Goal: Information Seeking & Learning: Learn about a topic

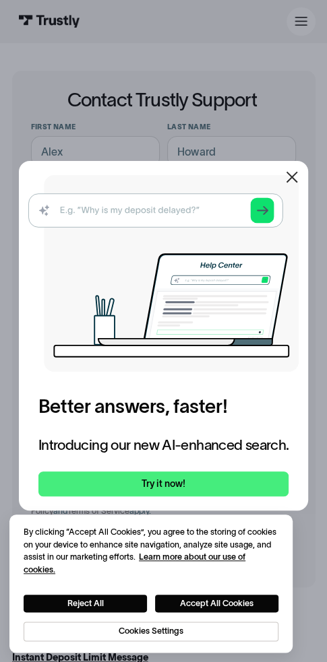
click at [300, 170] on icon at bounding box center [292, 177] width 16 height 16
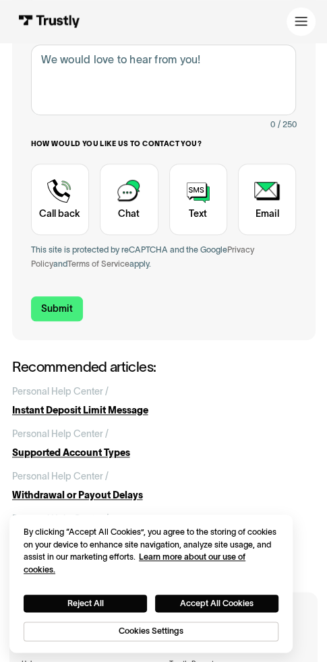
scroll to position [337, 0]
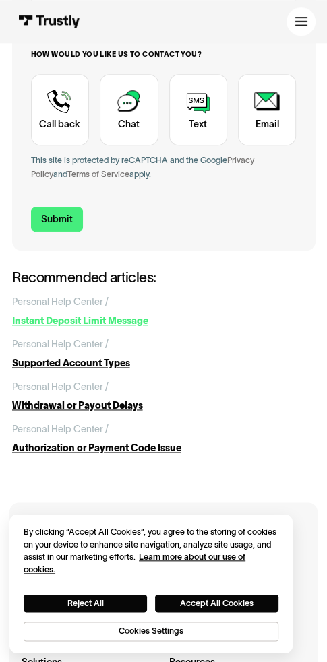
click at [111, 322] on div "Instant Deposit Limit Message" at bounding box center [96, 321] width 169 height 14
